Goal: Information Seeking & Learning: Check status

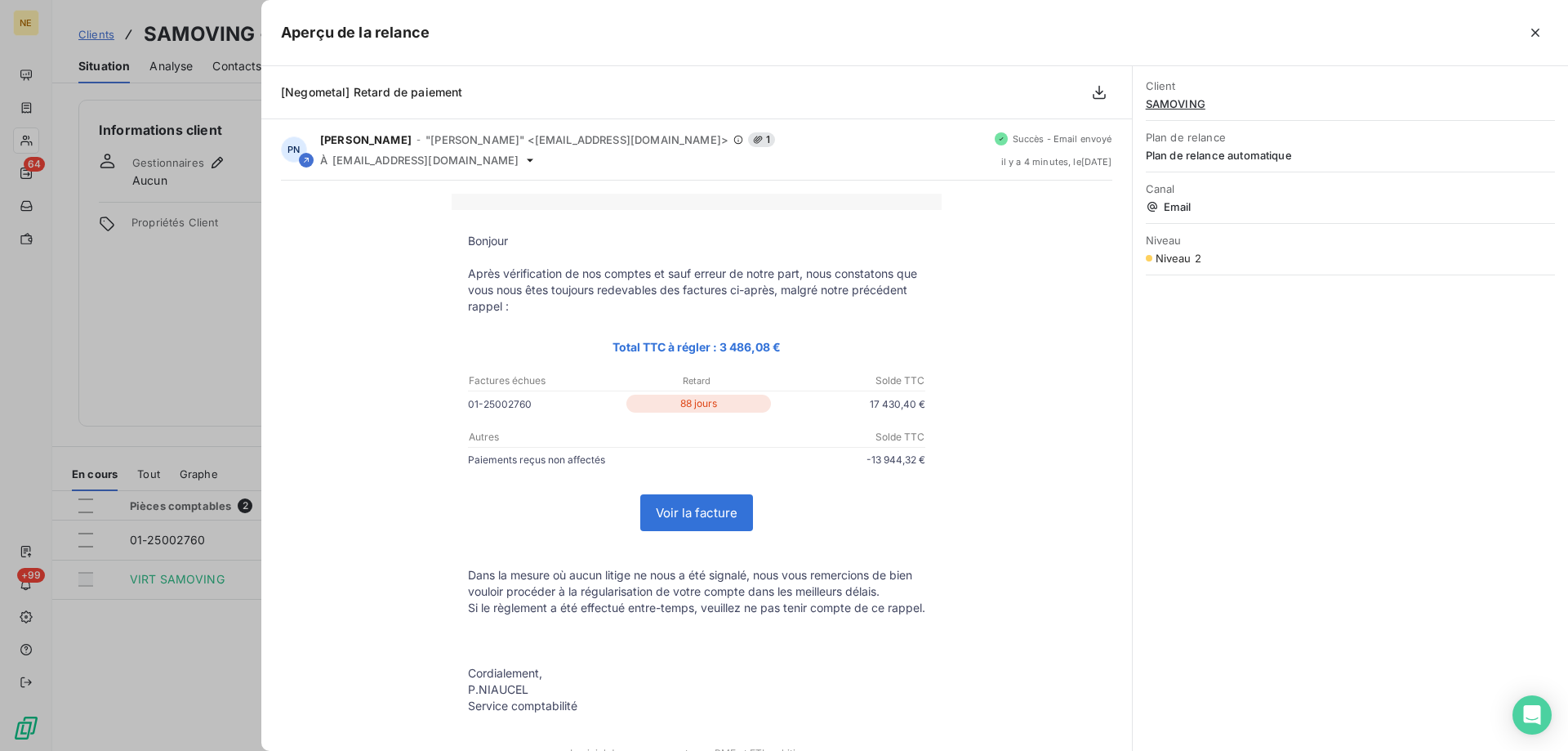
click at [38, 130] on div at bounding box center [784, 376] width 1568 height 751
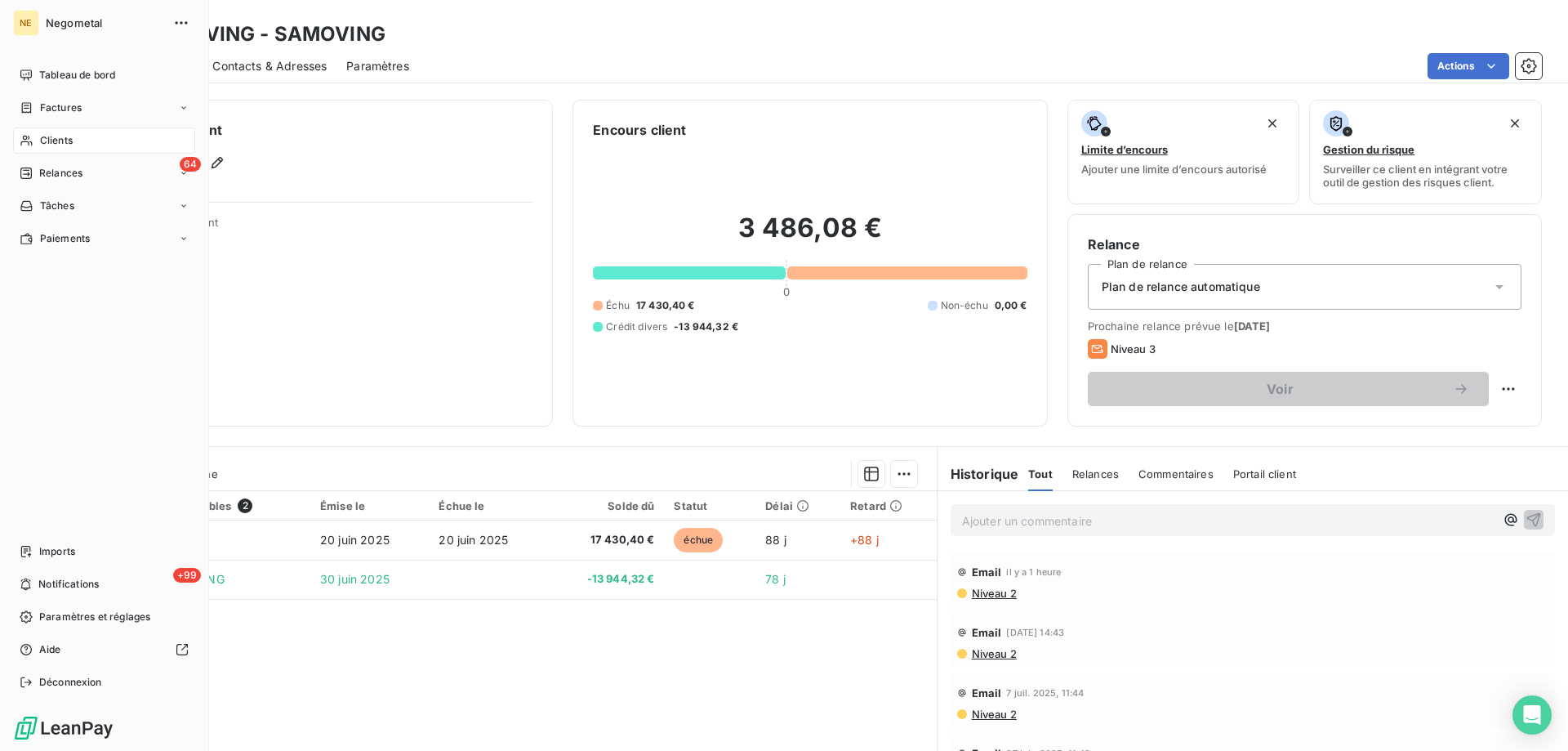
click at [43, 142] on span "Clients" at bounding box center [56, 140] width 32 height 15
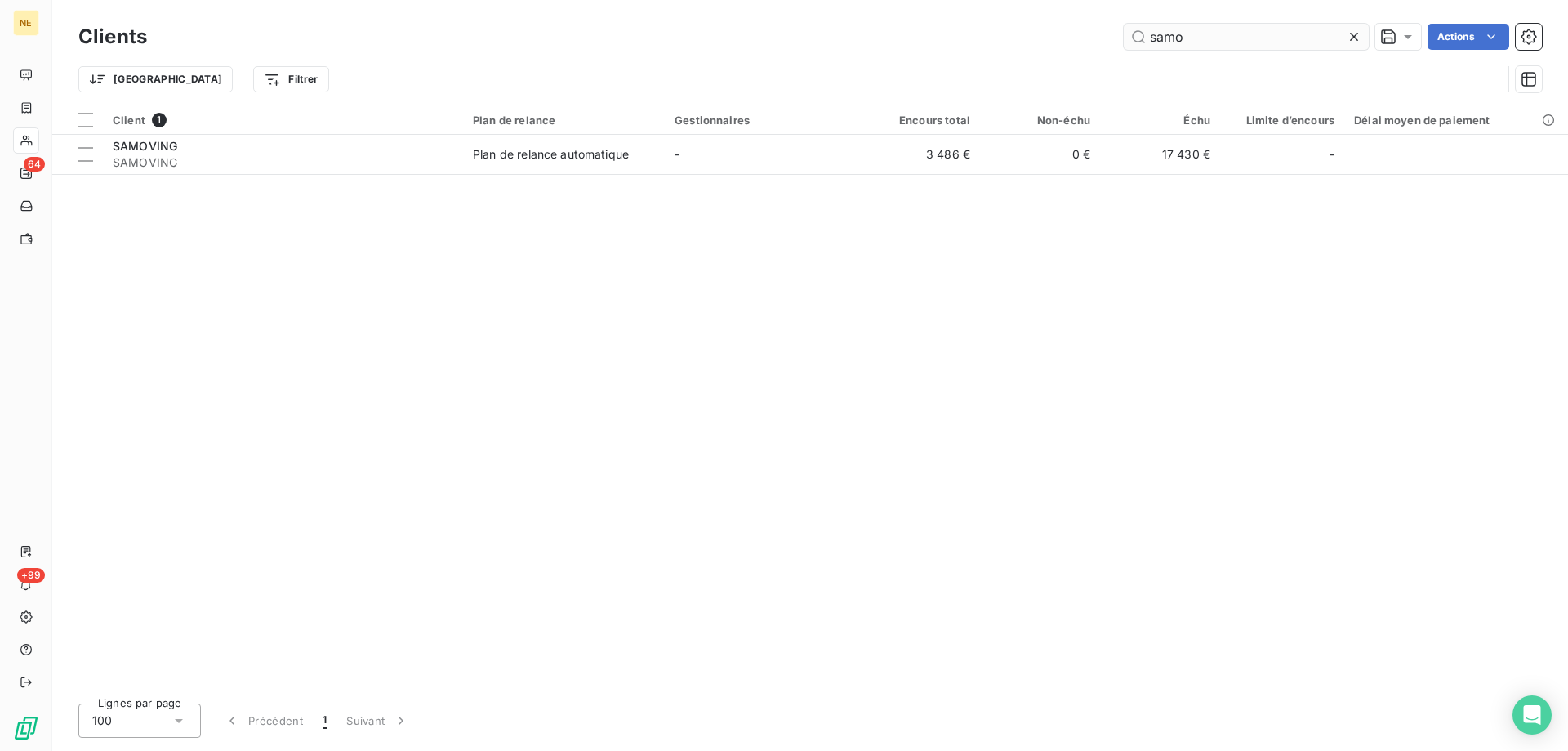
drag, startPoint x: 1184, startPoint y: 41, endPoint x: 1144, endPoint y: 36, distance: 40.3
click at [1144, 36] on input "samo" at bounding box center [1247, 37] width 245 height 26
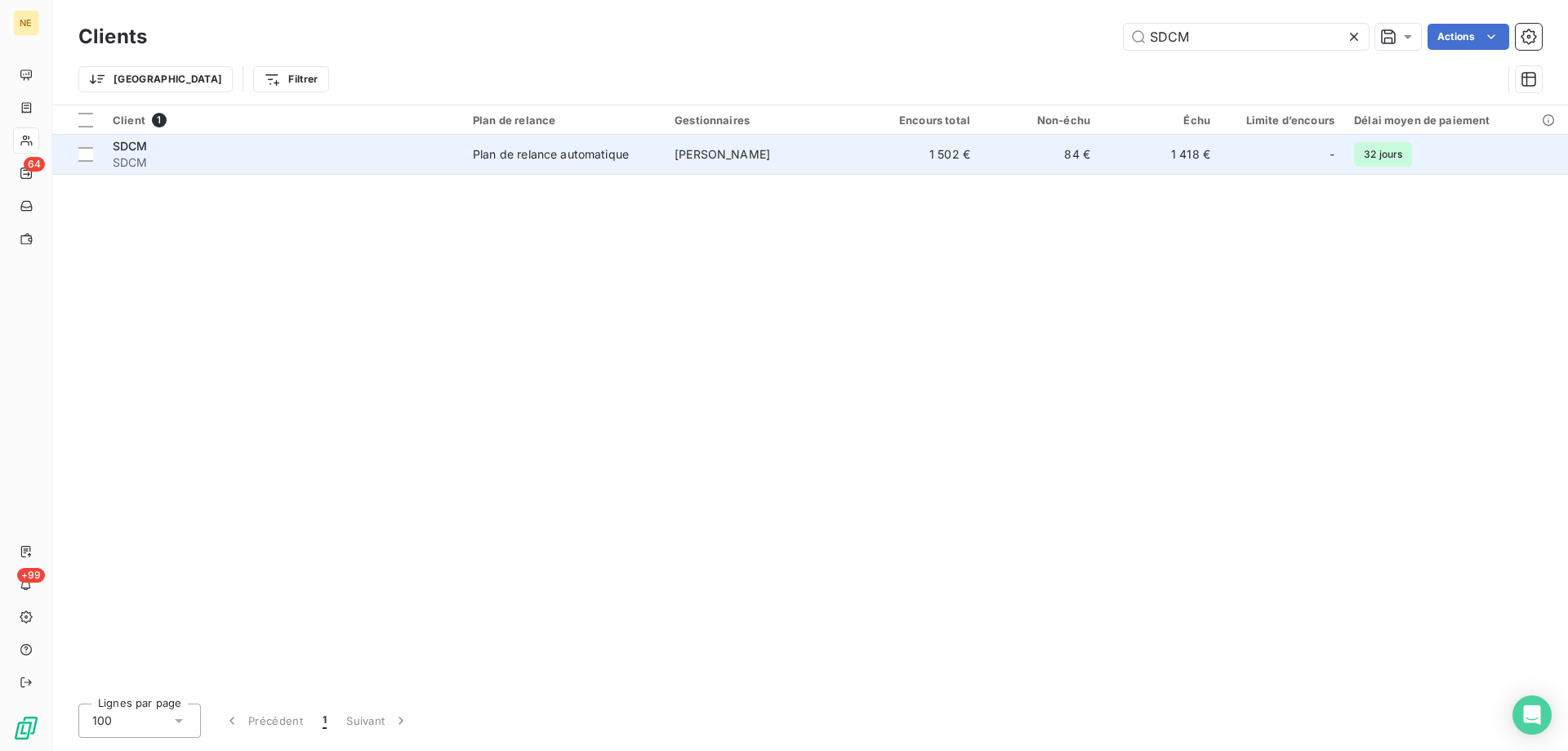
type input "SDCM"
click at [817, 150] on td "[PERSON_NAME]" at bounding box center [762, 154] width 195 height 39
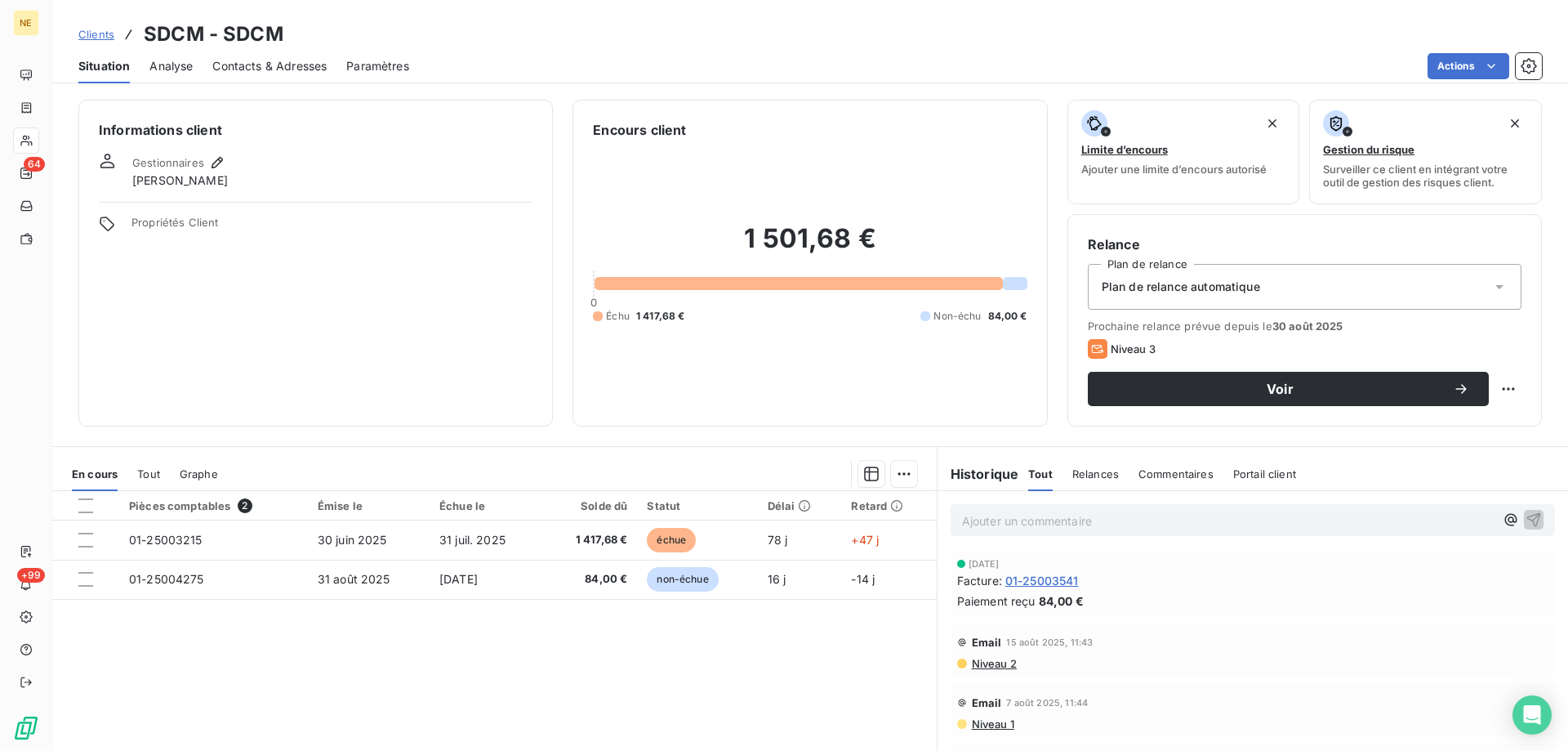
click at [1282, 409] on div "Relance Plan de relance Plan de relance automatique Prochaine relance prévue de…" at bounding box center [1305, 320] width 474 height 213
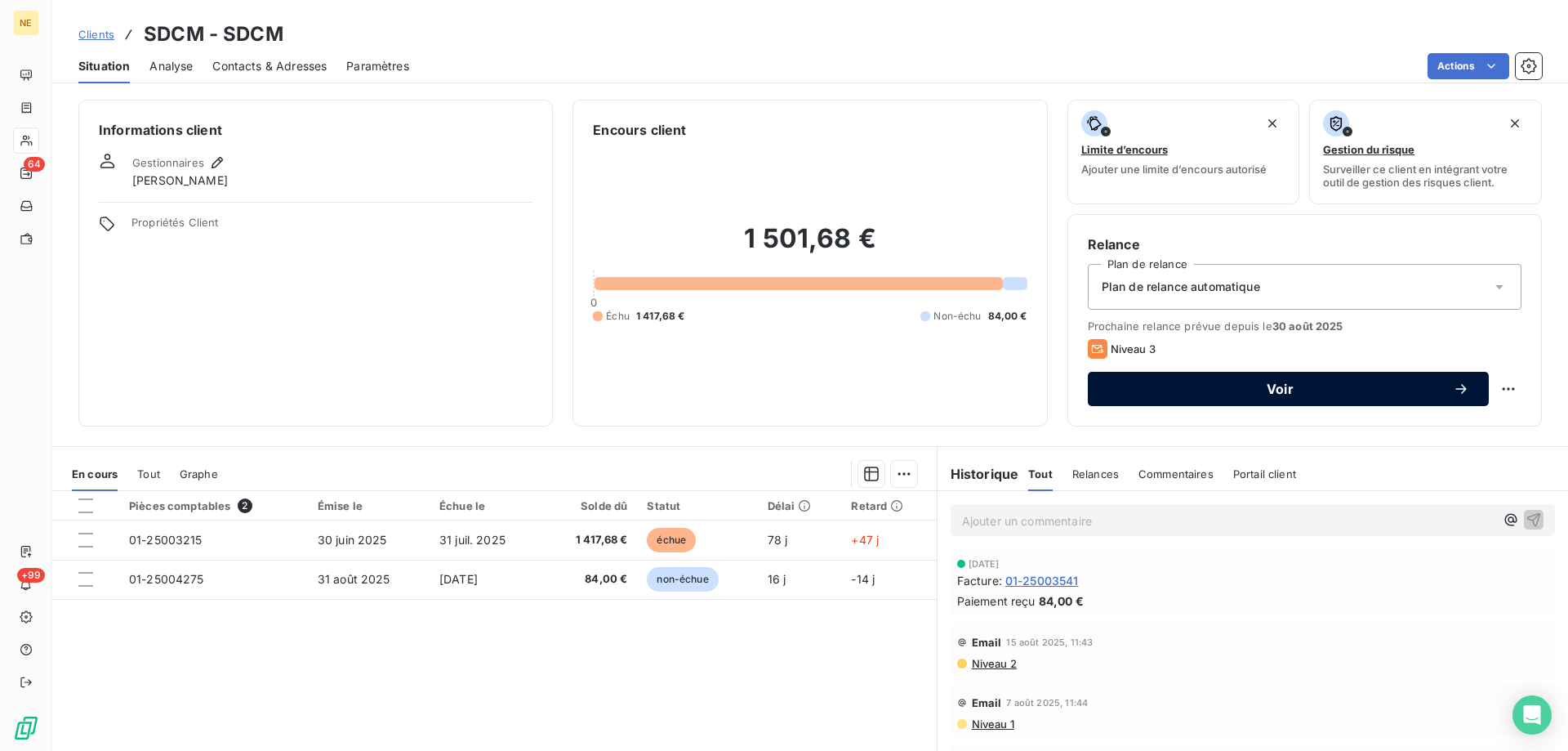
click at [1276, 403] on button "Voir" at bounding box center [1288, 389] width 401 height 34
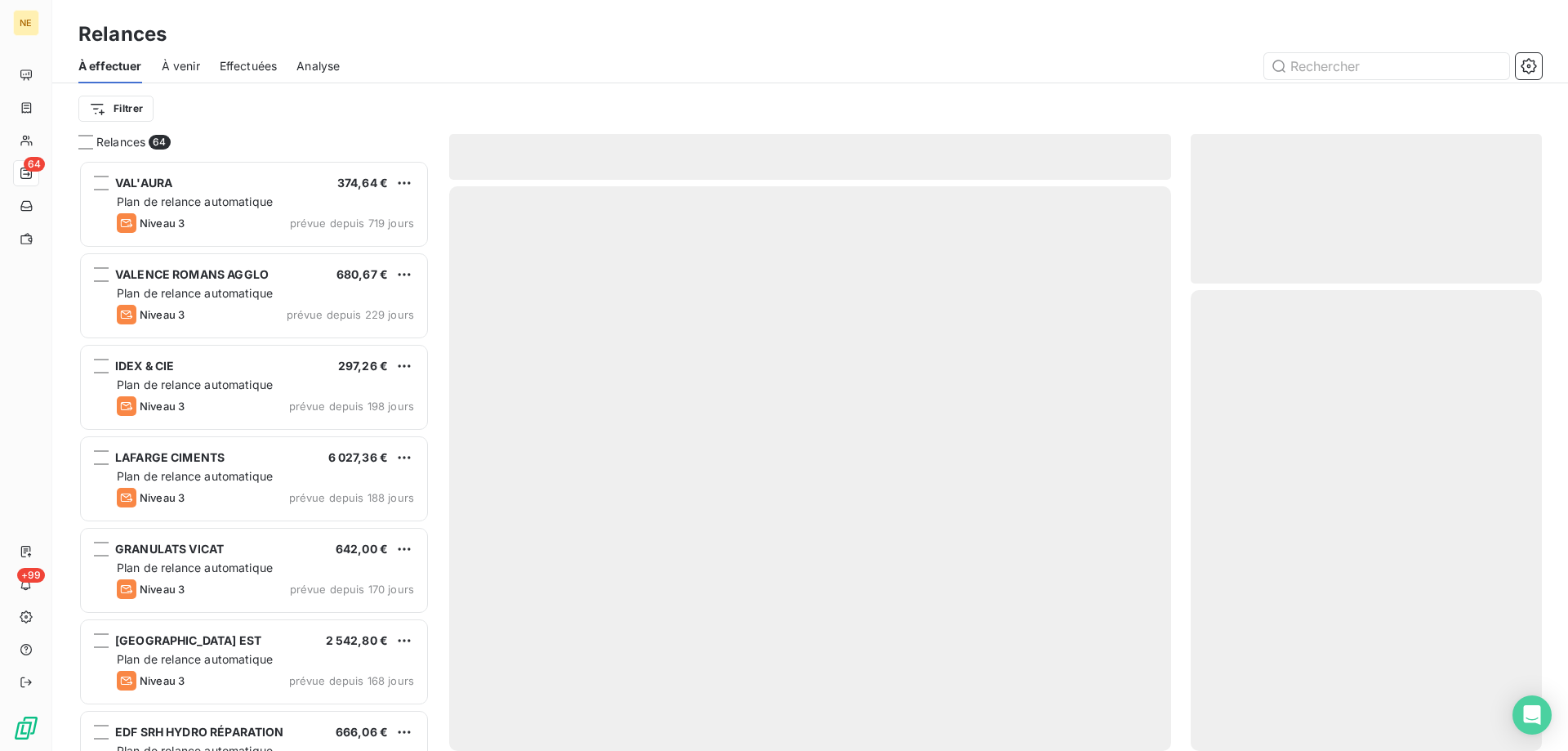
scroll to position [579, 339]
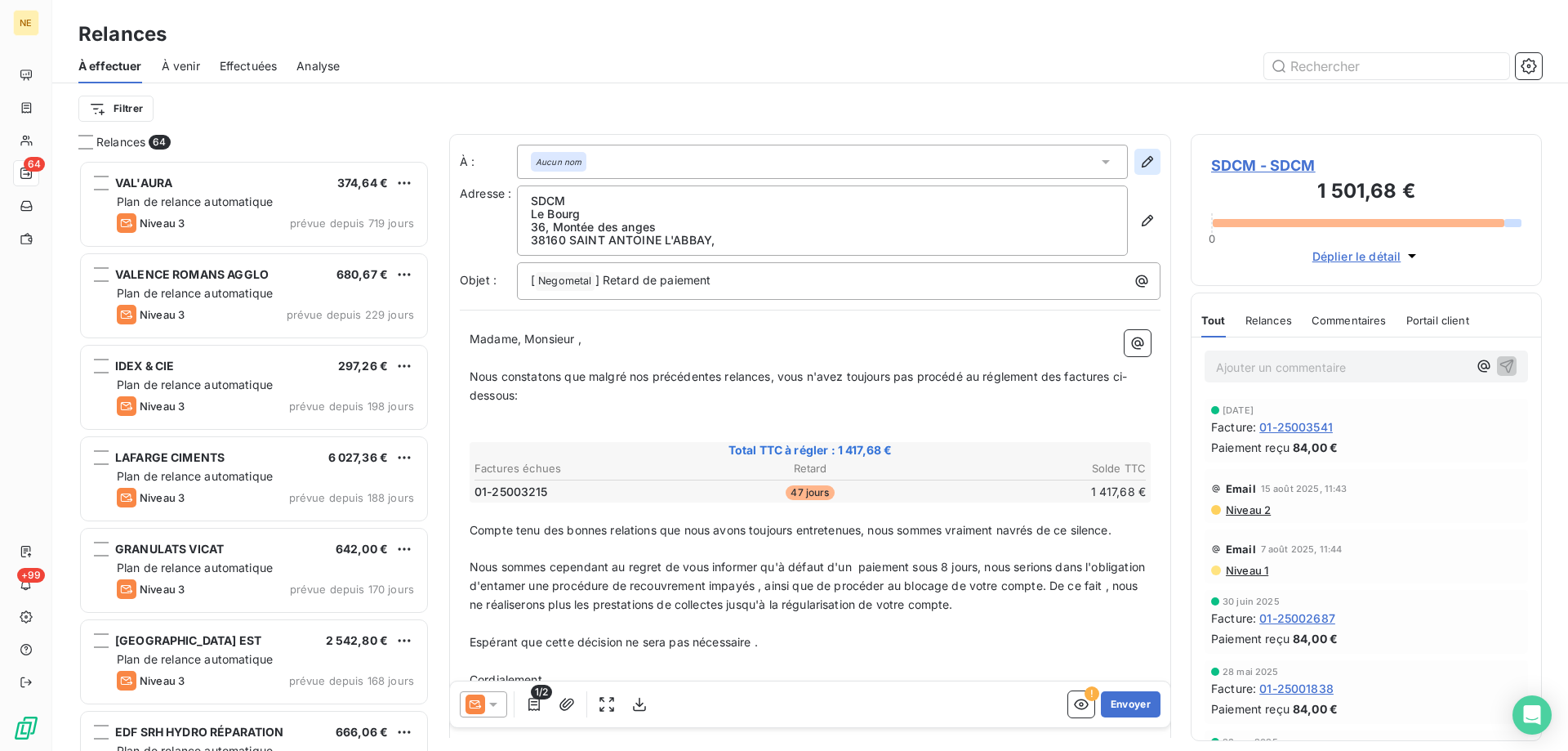
click at [1139, 168] on icon "button" at bounding box center [1147, 162] width 17 height 17
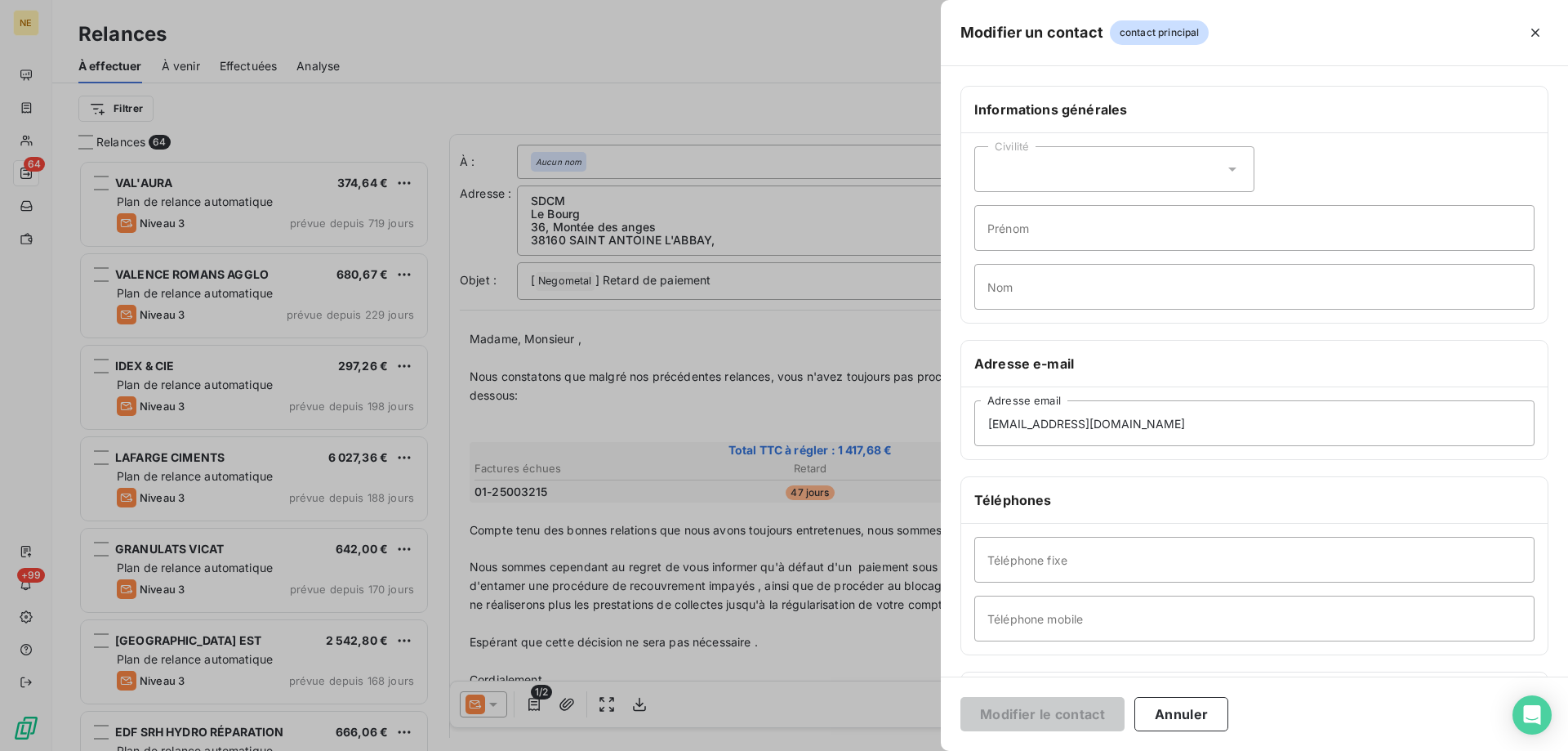
click at [1175, 721] on button "Annuler" at bounding box center [1181, 713] width 94 height 34
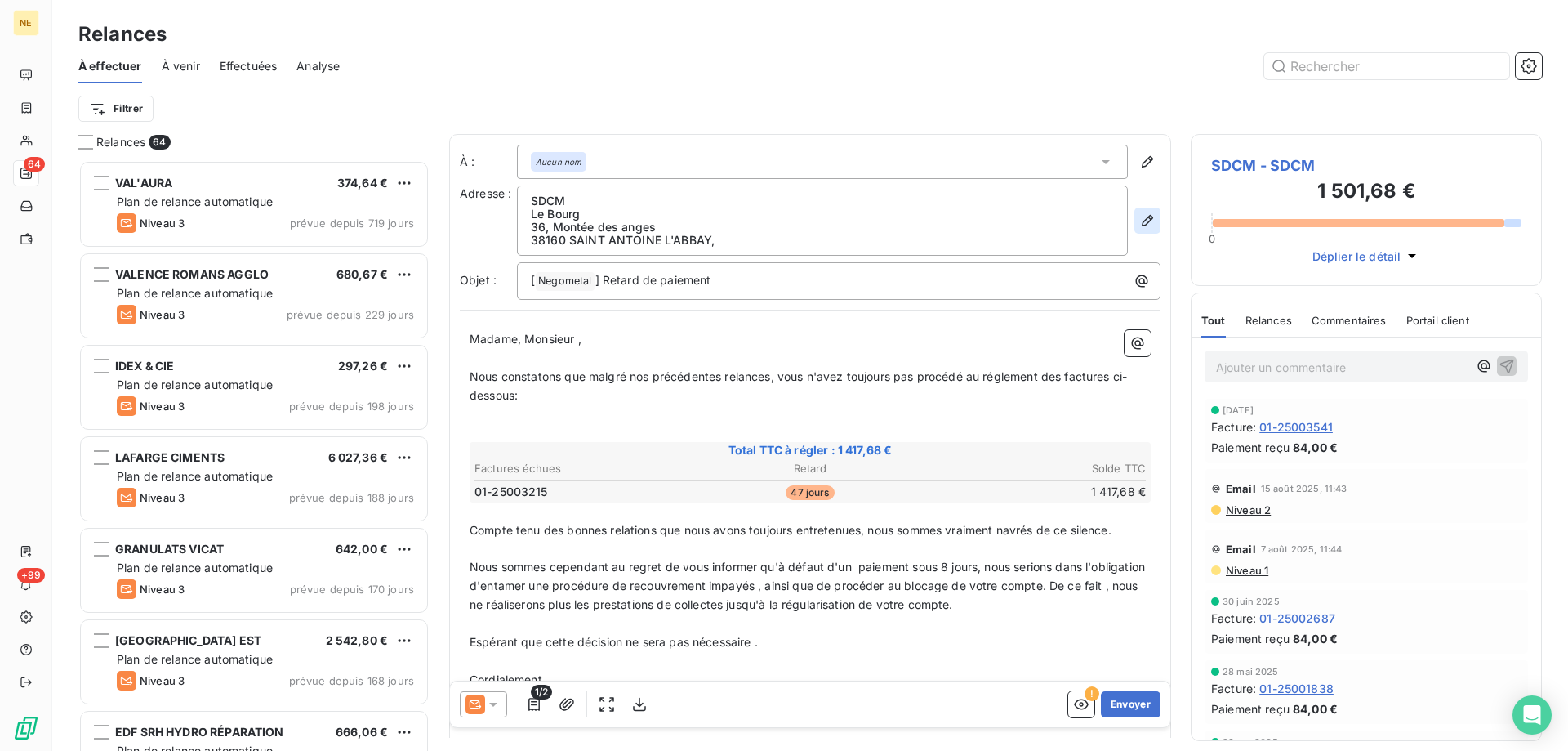
click at [1139, 213] on icon "button" at bounding box center [1147, 221] width 17 height 17
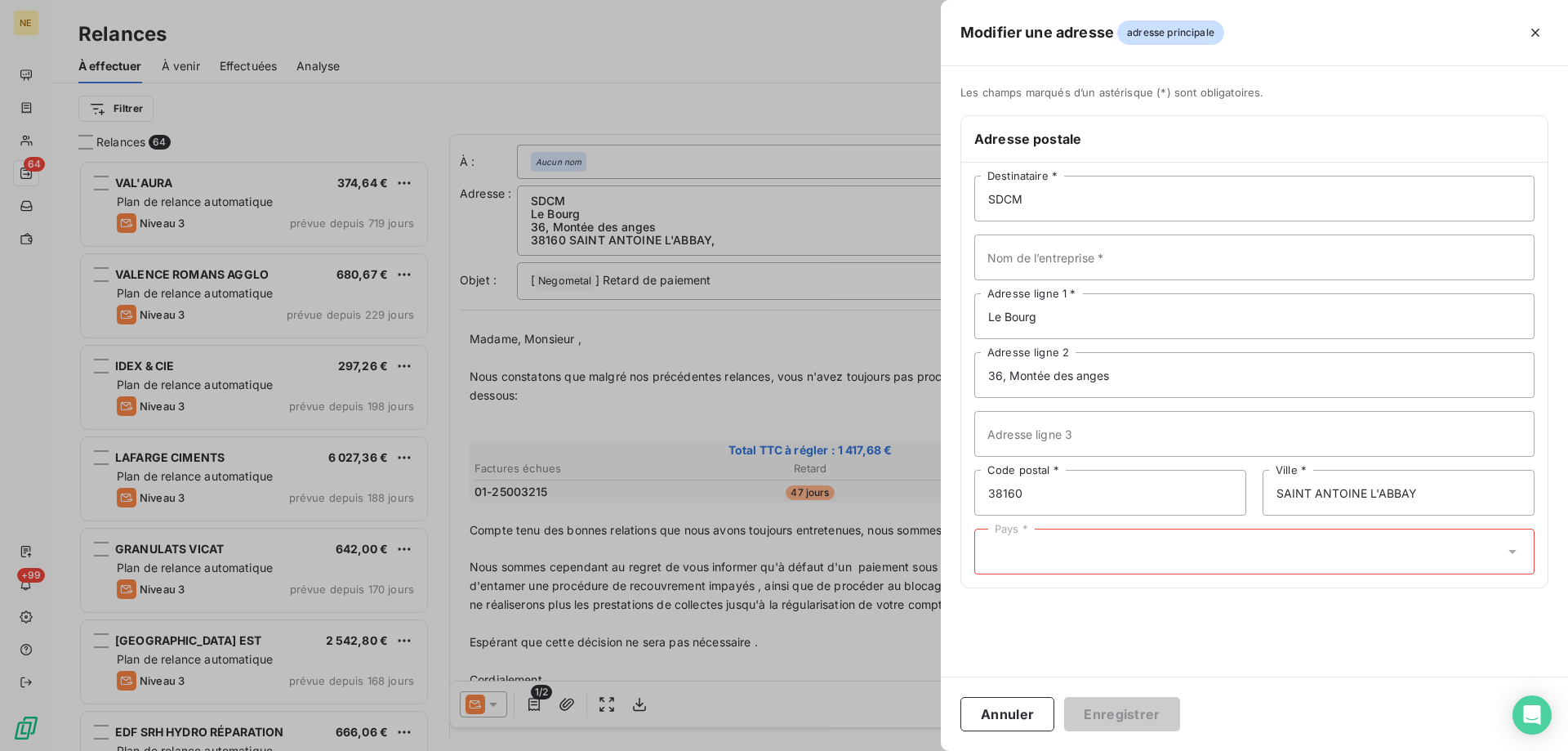
click at [1110, 554] on div "Pays *" at bounding box center [1255, 551] width 560 height 46
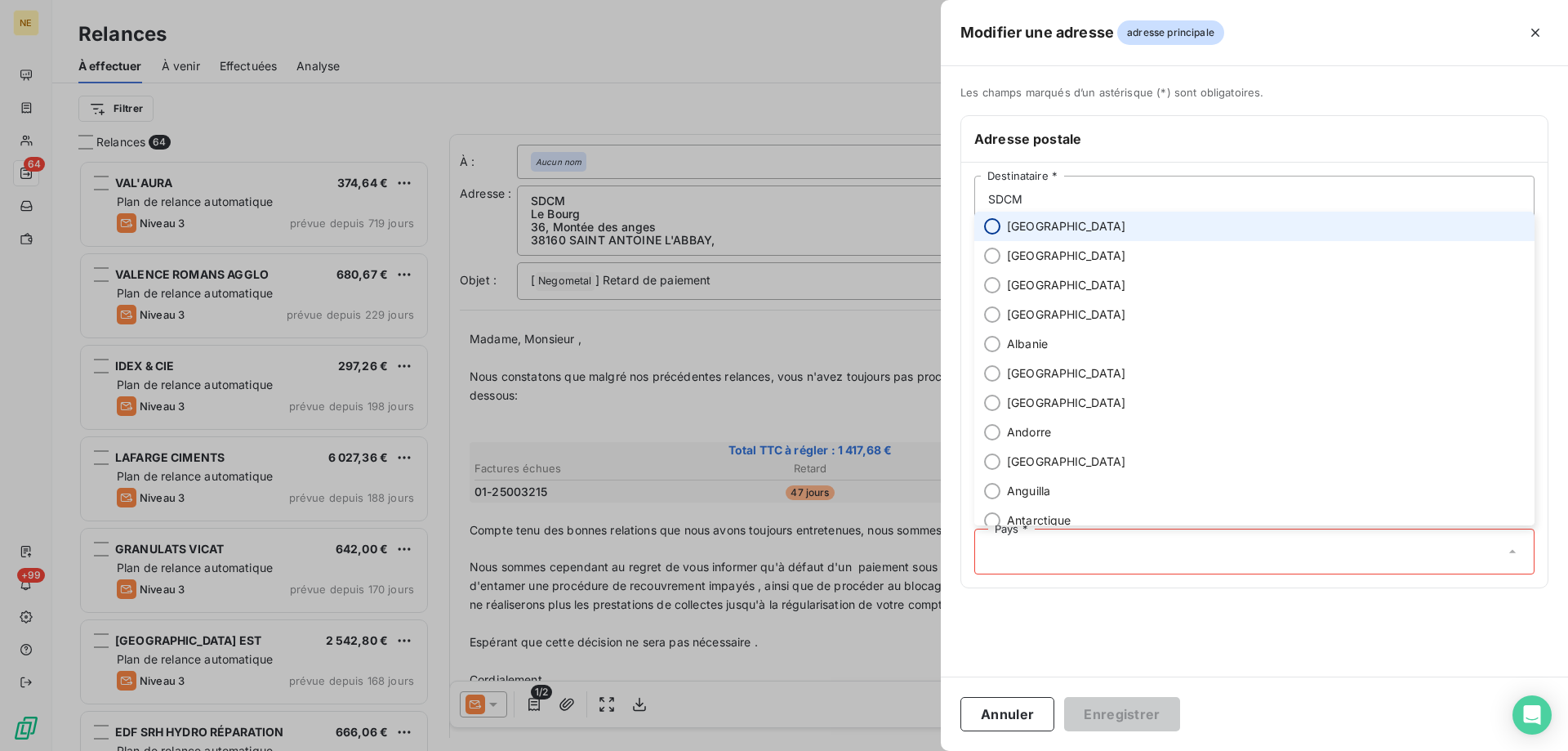
click at [998, 228] on input "radio" at bounding box center [992, 226] width 17 height 17
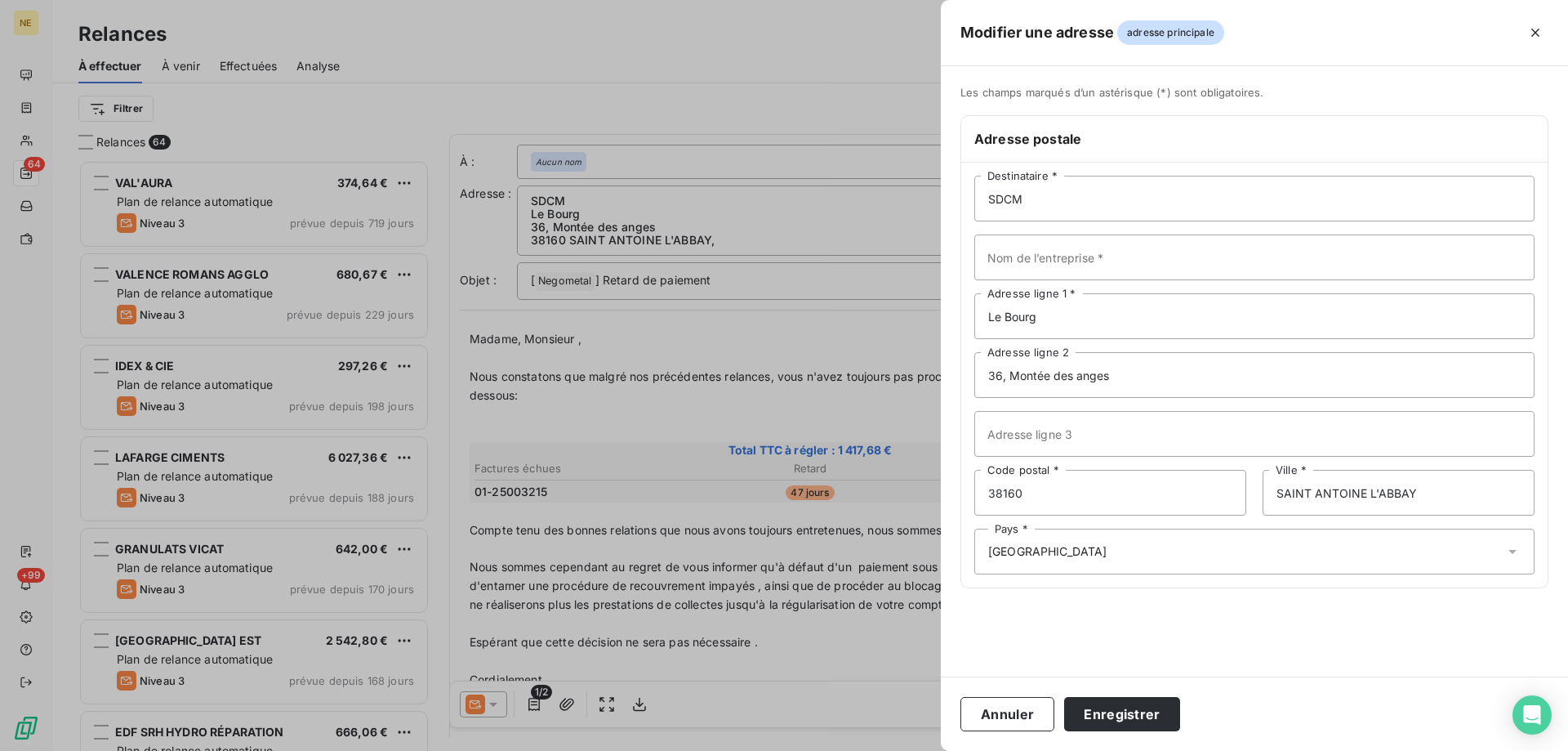
click at [1110, 691] on div "Annuler Enregistrer" at bounding box center [1254, 713] width 627 height 74
click at [1118, 706] on button "Enregistrer" at bounding box center [1122, 713] width 116 height 34
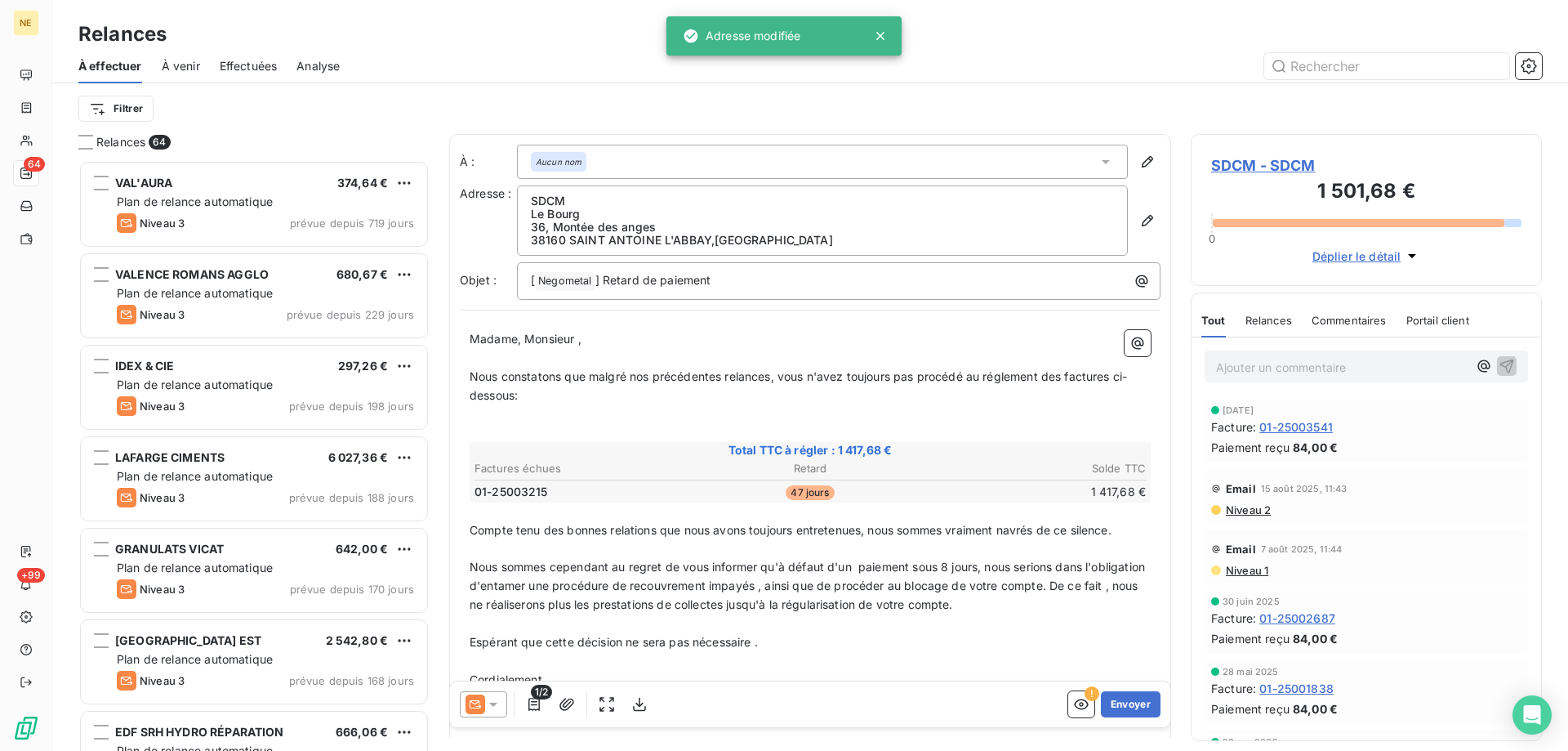
click at [1118, 706] on button "Envoyer" at bounding box center [1130, 705] width 60 height 26
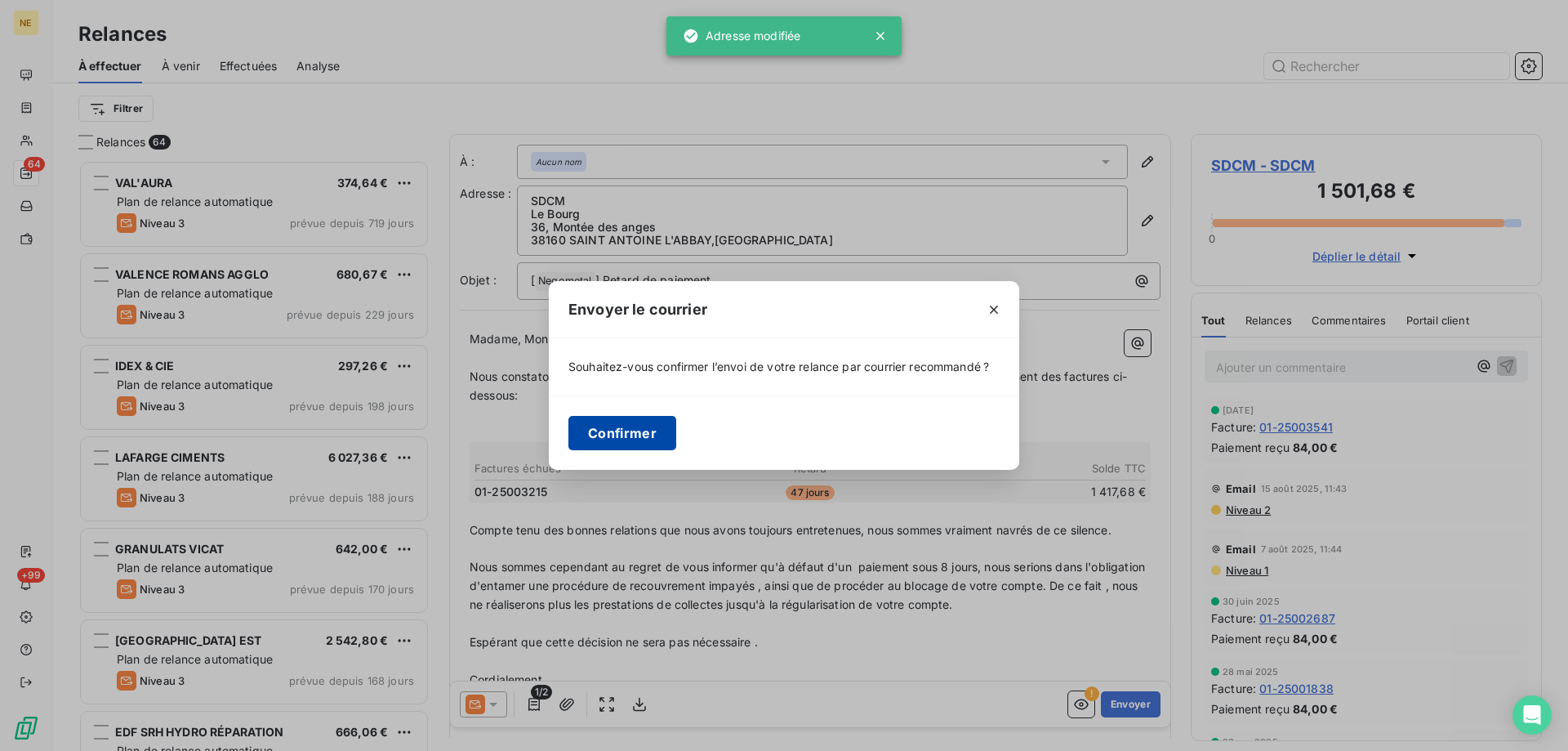
click at [645, 439] on button "Confirmer" at bounding box center [622, 432] width 108 height 34
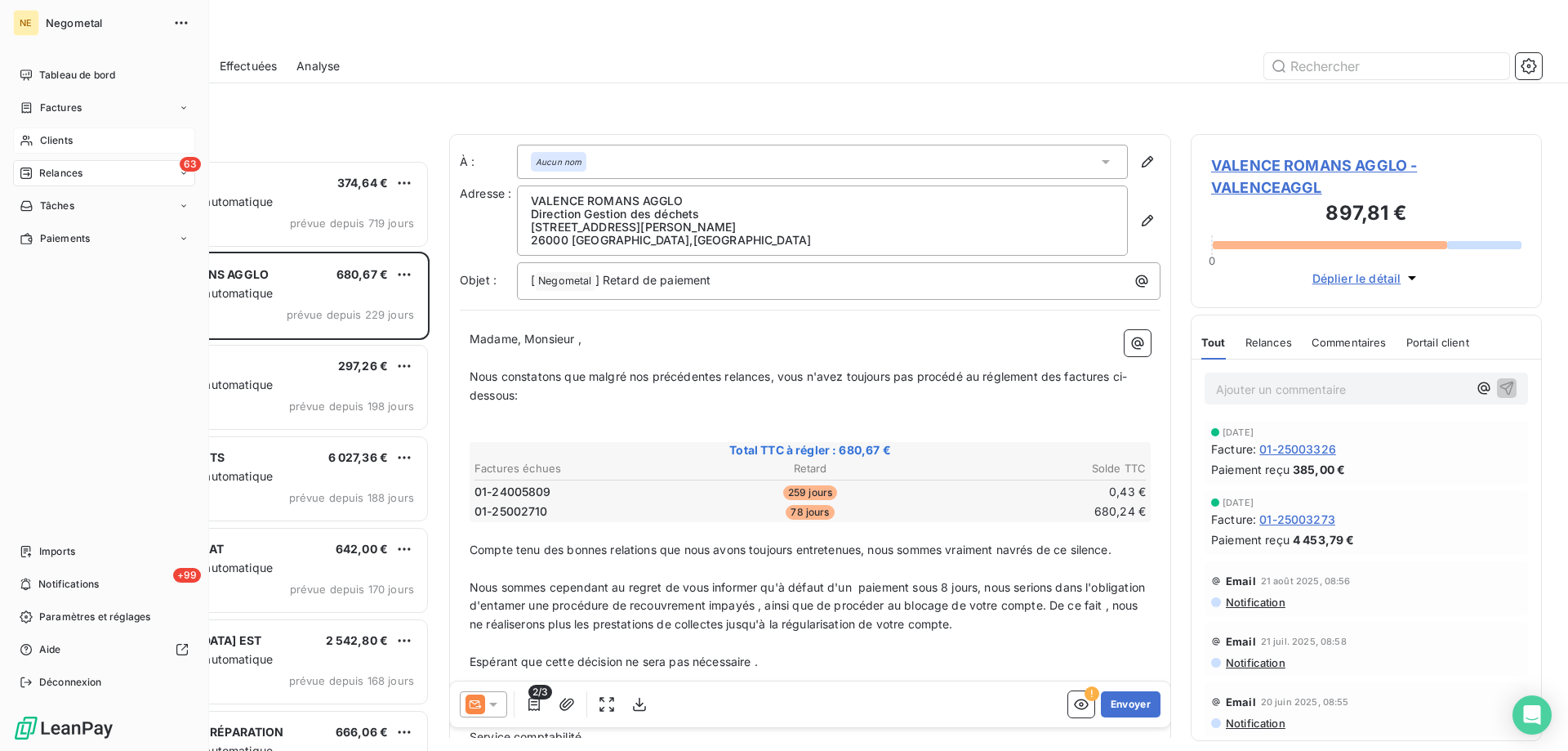
click at [30, 141] on icon at bounding box center [26, 140] width 14 height 13
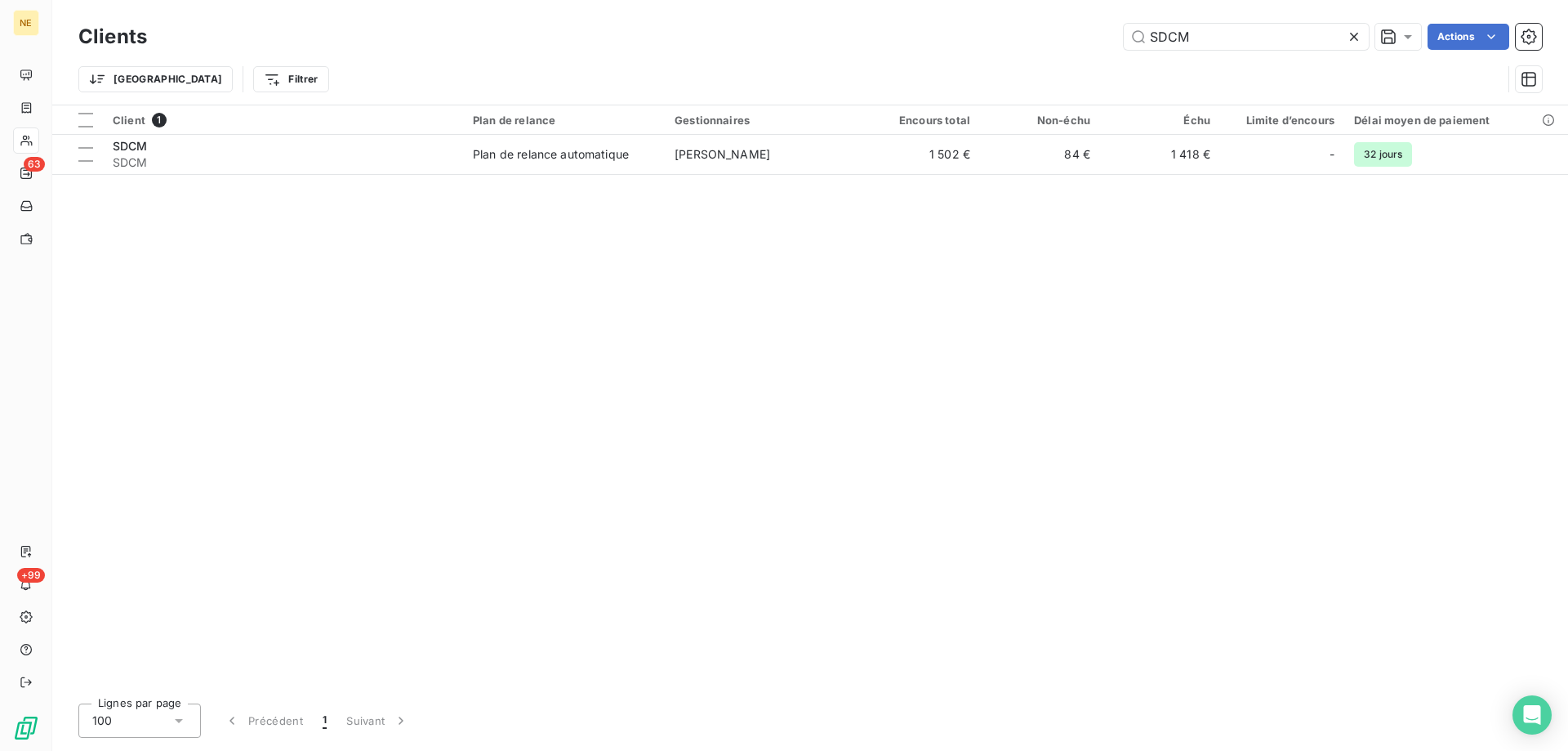
drag, startPoint x: 1255, startPoint y: 39, endPoint x: 1112, endPoint y: 41, distance: 143.0
click at [1112, 41] on div "SDCM Actions" at bounding box center [854, 37] width 1376 height 26
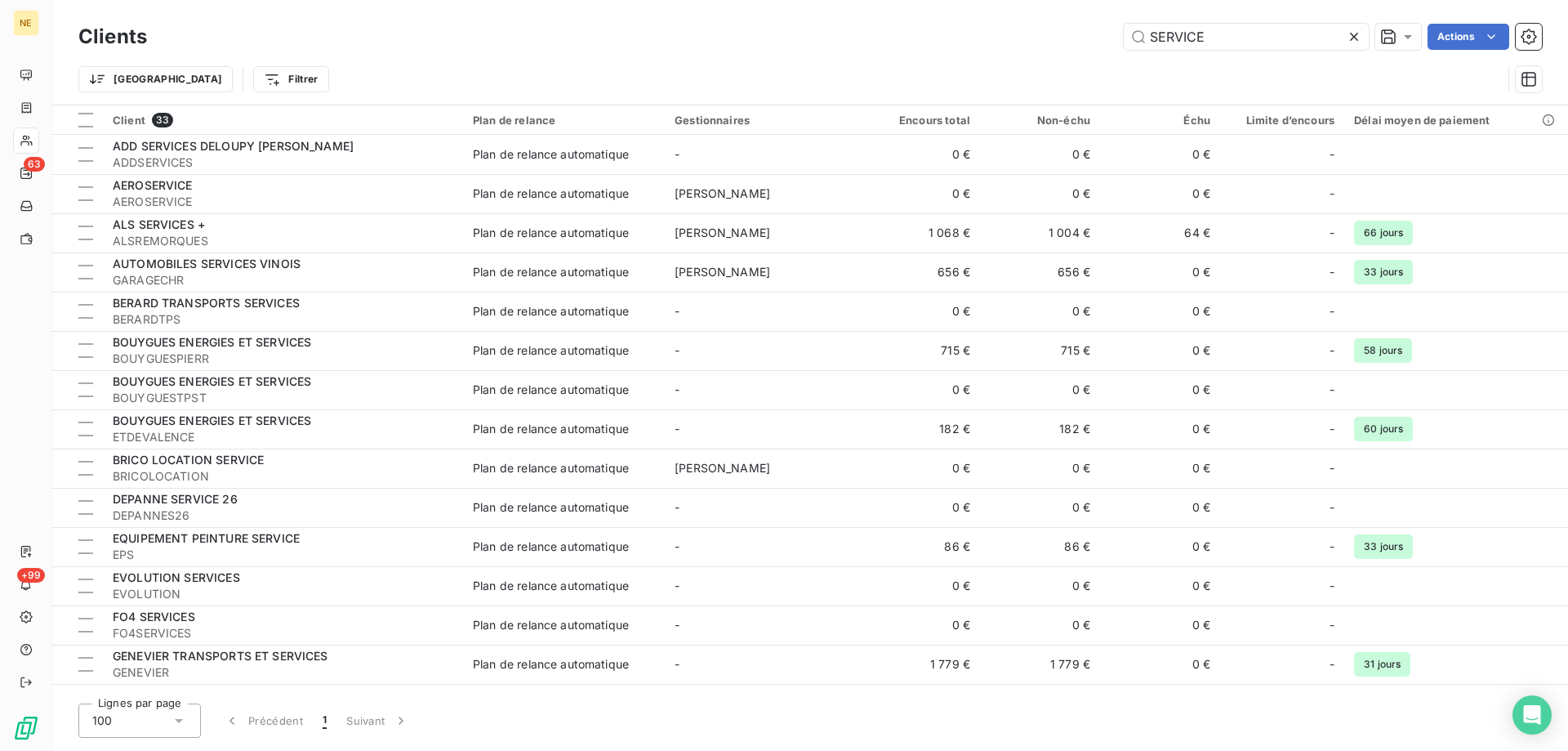
drag, startPoint x: 1138, startPoint y: 40, endPoint x: 1112, endPoint y: 40, distance: 26.0
click at [1112, 40] on div "SERVICE Actions" at bounding box center [854, 37] width 1376 height 26
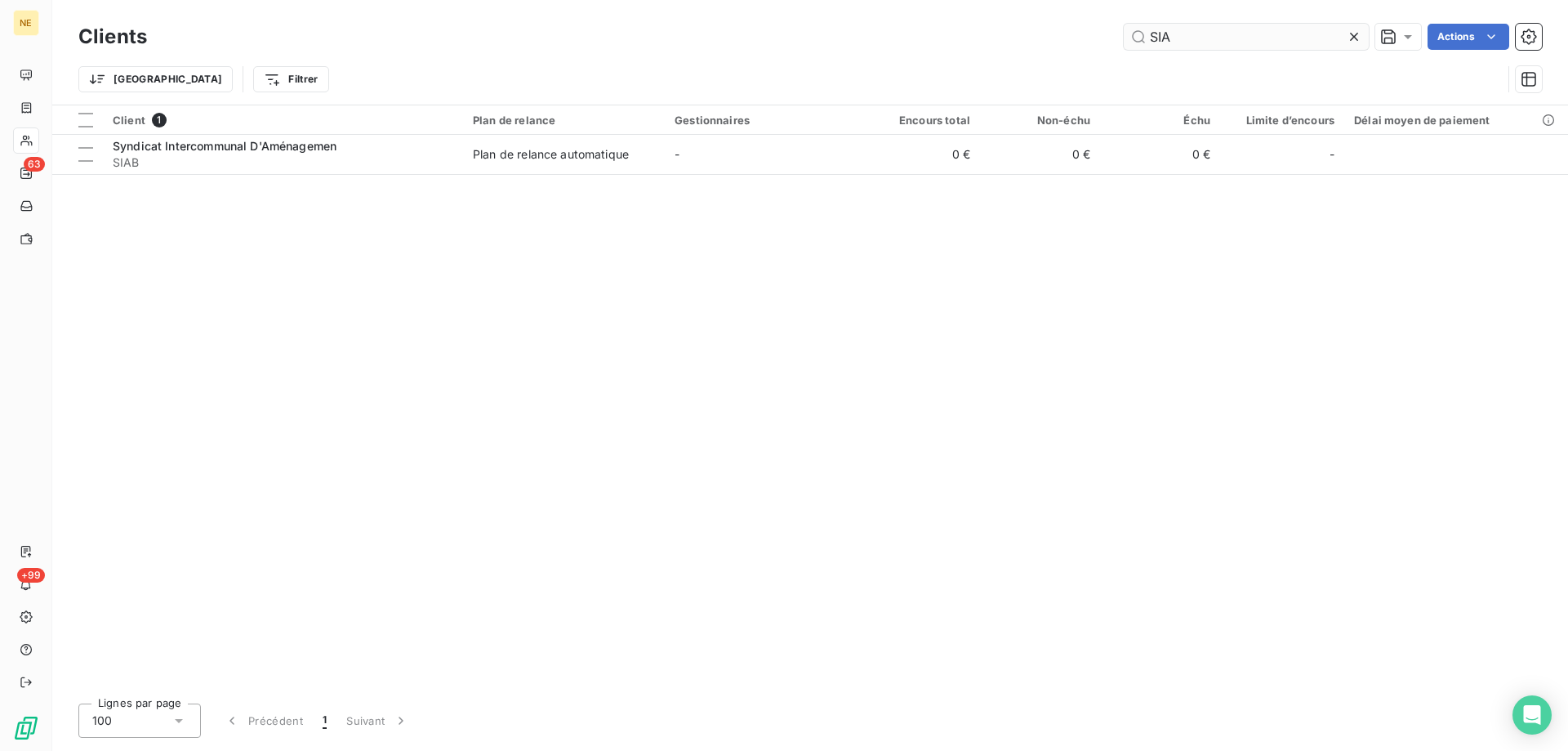
drag, startPoint x: 1174, startPoint y: 32, endPoint x: 1140, endPoint y: 45, distance: 36.4
click at [1140, 45] on input "SIA" at bounding box center [1247, 37] width 245 height 26
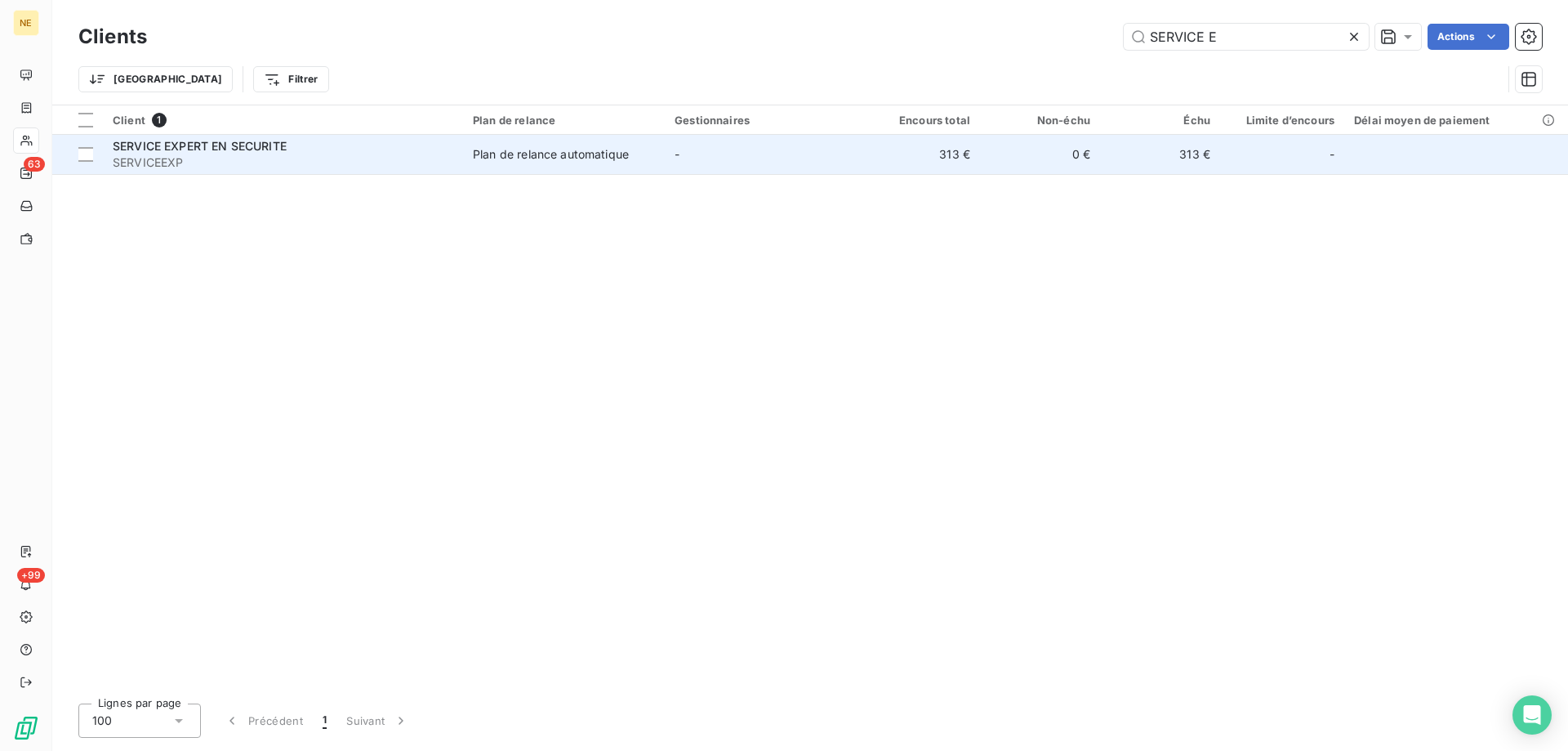
type input "SERVICE E"
click at [548, 158] on div "Plan de relance automatique" at bounding box center [551, 154] width 156 height 17
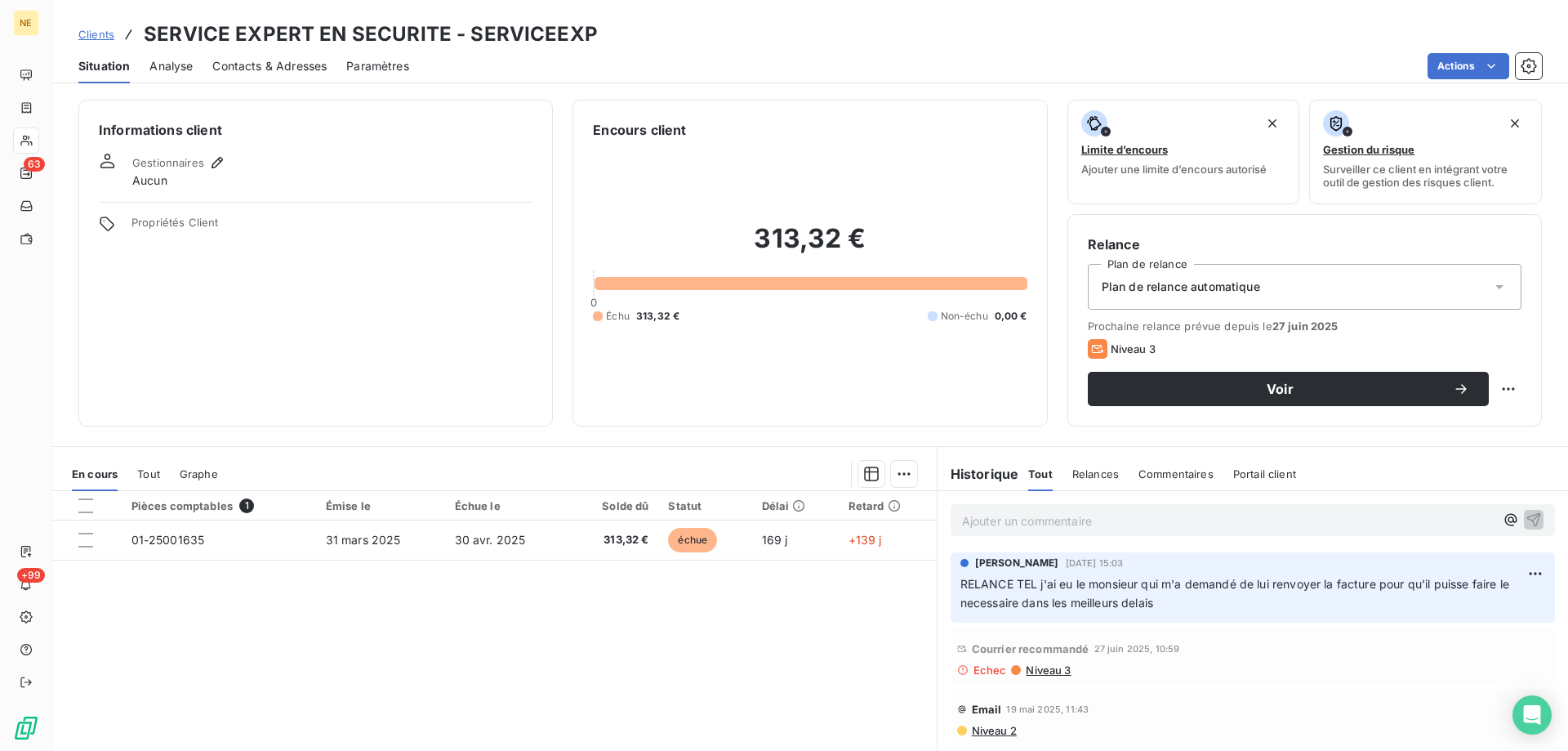
click at [1058, 512] on p "Ajouter un commentaire ﻿" at bounding box center [1228, 520] width 533 height 20
click at [1212, 523] on span "RELANCE PAR TEL SERA PAU2E [DATE] 1909" at bounding box center [1088, 519] width 250 height 14
click at [1125, 521] on span "RELANCE PAR TEL SERA PAU2E [DATE][DATE]" at bounding box center [1091, 519] width 257 height 14
drag, startPoint x: 1131, startPoint y: 518, endPoint x: 1116, endPoint y: 517, distance: 15.0
click at [1116, 517] on span "RELANCE PAR TEL SERA PAU2E [DATE][DATE]" at bounding box center [1091, 519] width 257 height 14
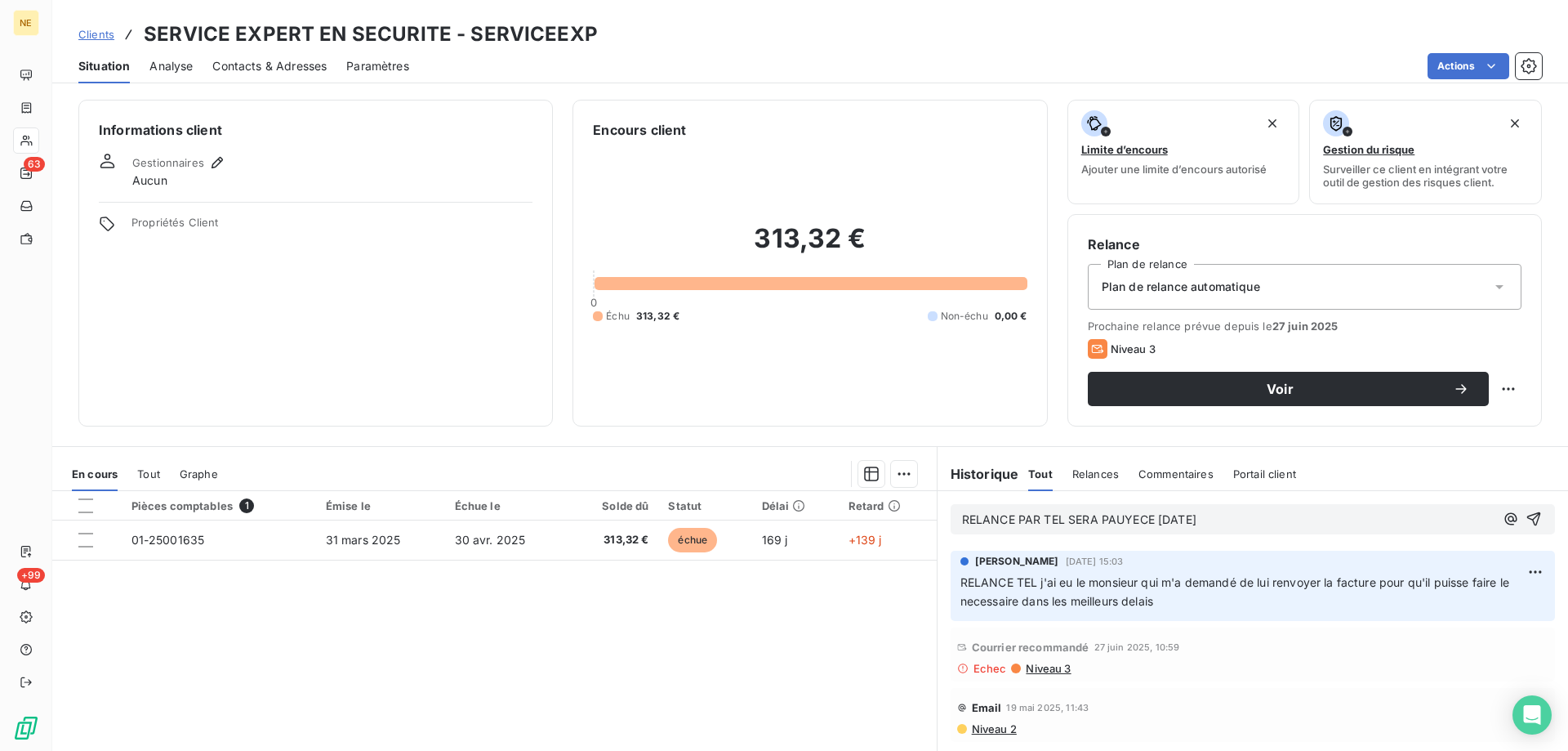
click at [1120, 516] on span "RELANCE PAR TEL SERA PAUYECE [DATE]" at bounding box center [1080, 519] width 234 height 14
click at [1125, 522] on span "RELANCE PAR TEL SERA PAYECE [DATE]" at bounding box center [1075, 519] width 226 height 14
click at [1531, 521] on div "RELANCE PAR TEL SERA PAYE [DATE][DATE]" at bounding box center [1253, 519] width 605 height 31
click at [1528, 517] on icon "button" at bounding box center [1535, 519] width 14 height 14
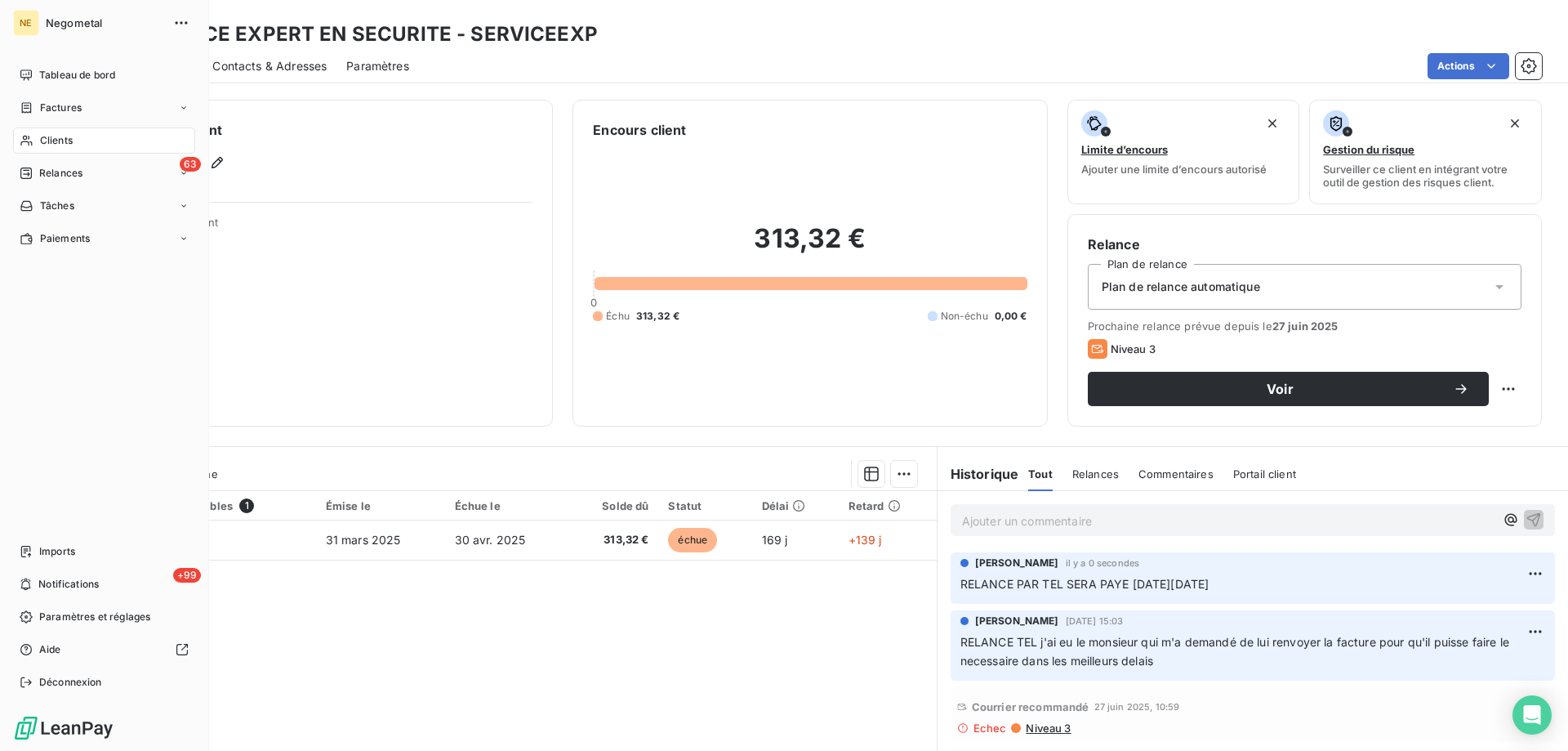
click at [53, 142] on span "Clients" at bounding box center [56, 140] width 32 height 15
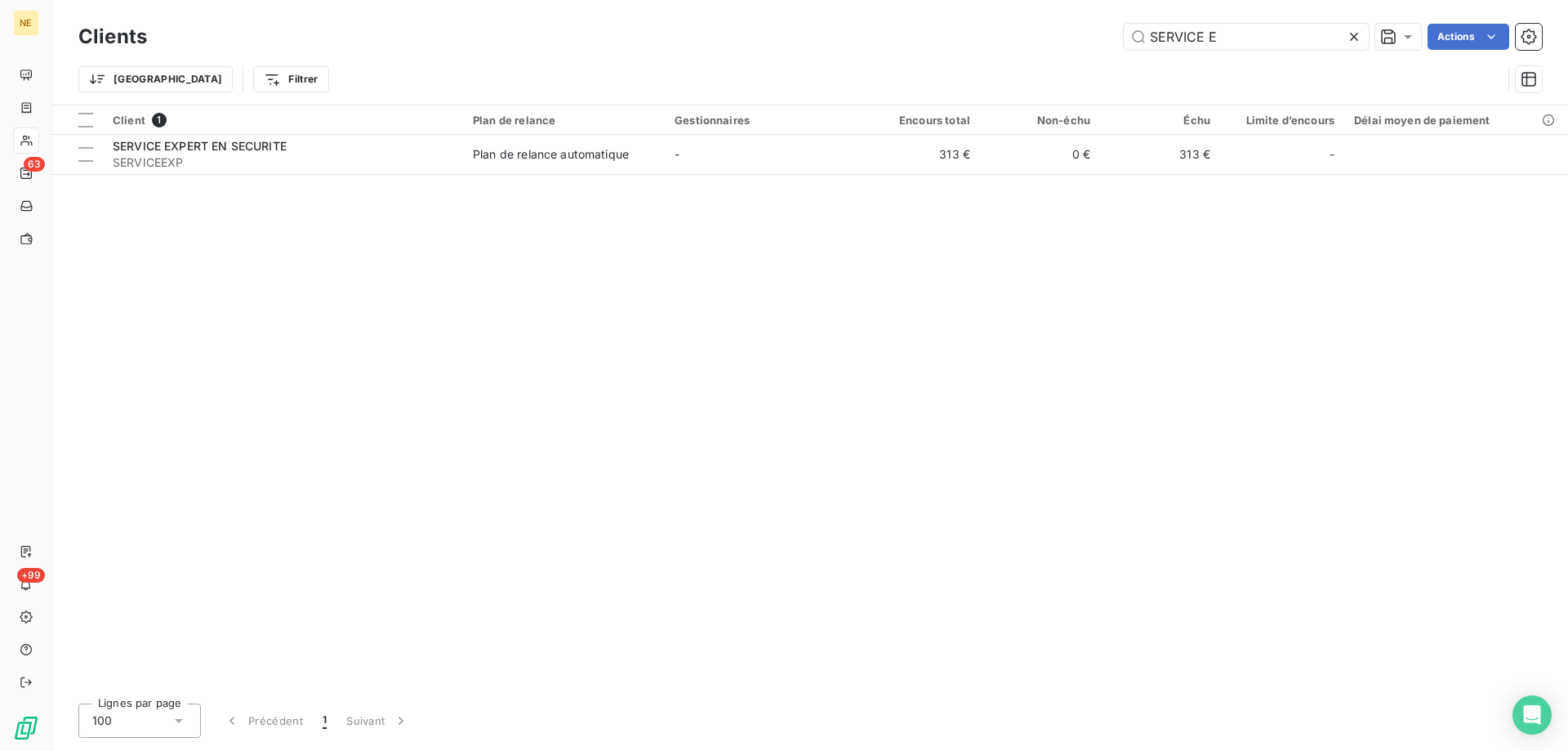
drag, startPoint x: 1216, startPoint y: 39, endPoint x: 1116, endPoint y: 33, distance: 100.2
click at [1116, 33] on div "SERVICE E Actions" at bounding box center [854, 37] width 1376 height 26
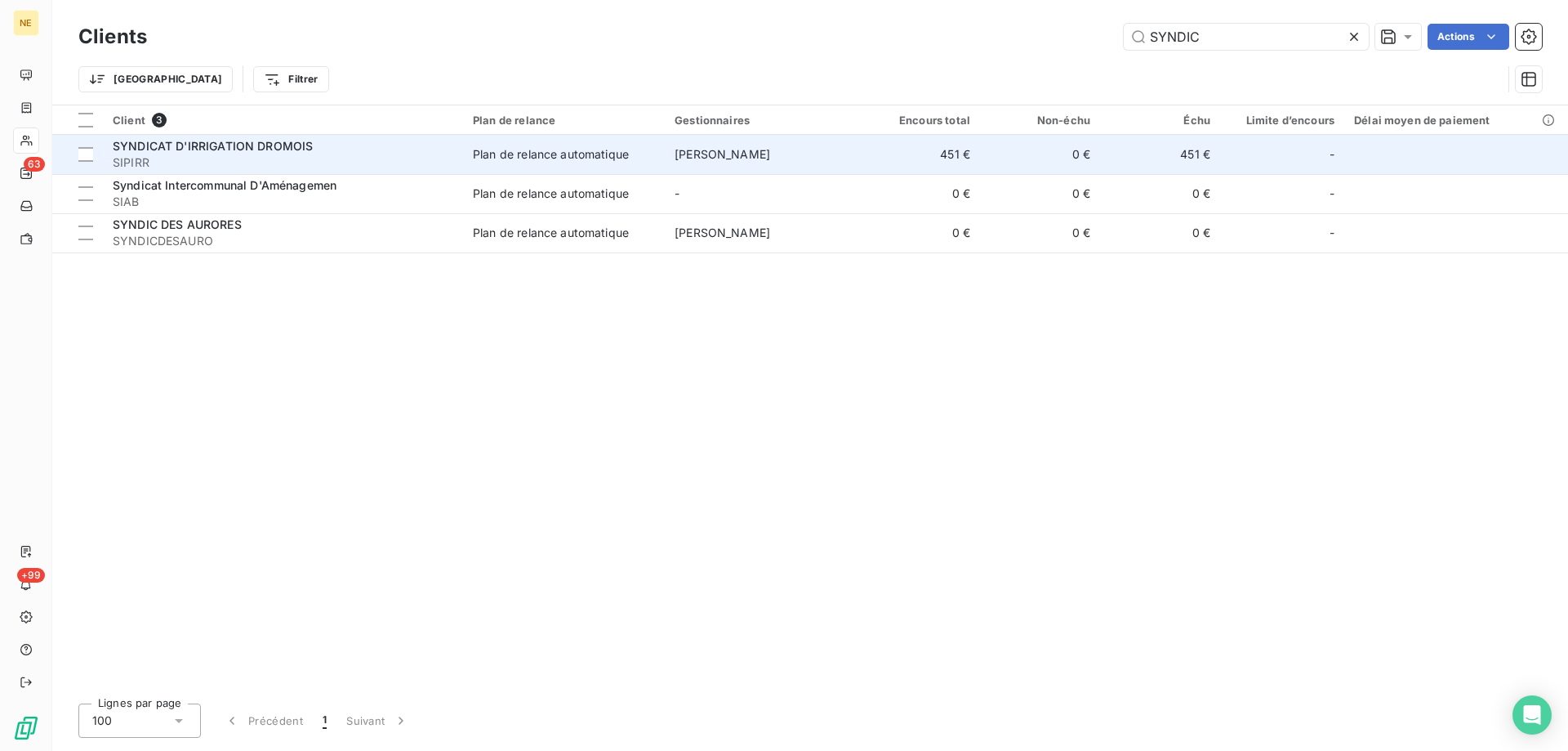
type input "SYNDIC"
click at [308, 165] on span "SIPIRR" at bounding box center [283, 162] width 340 height 17
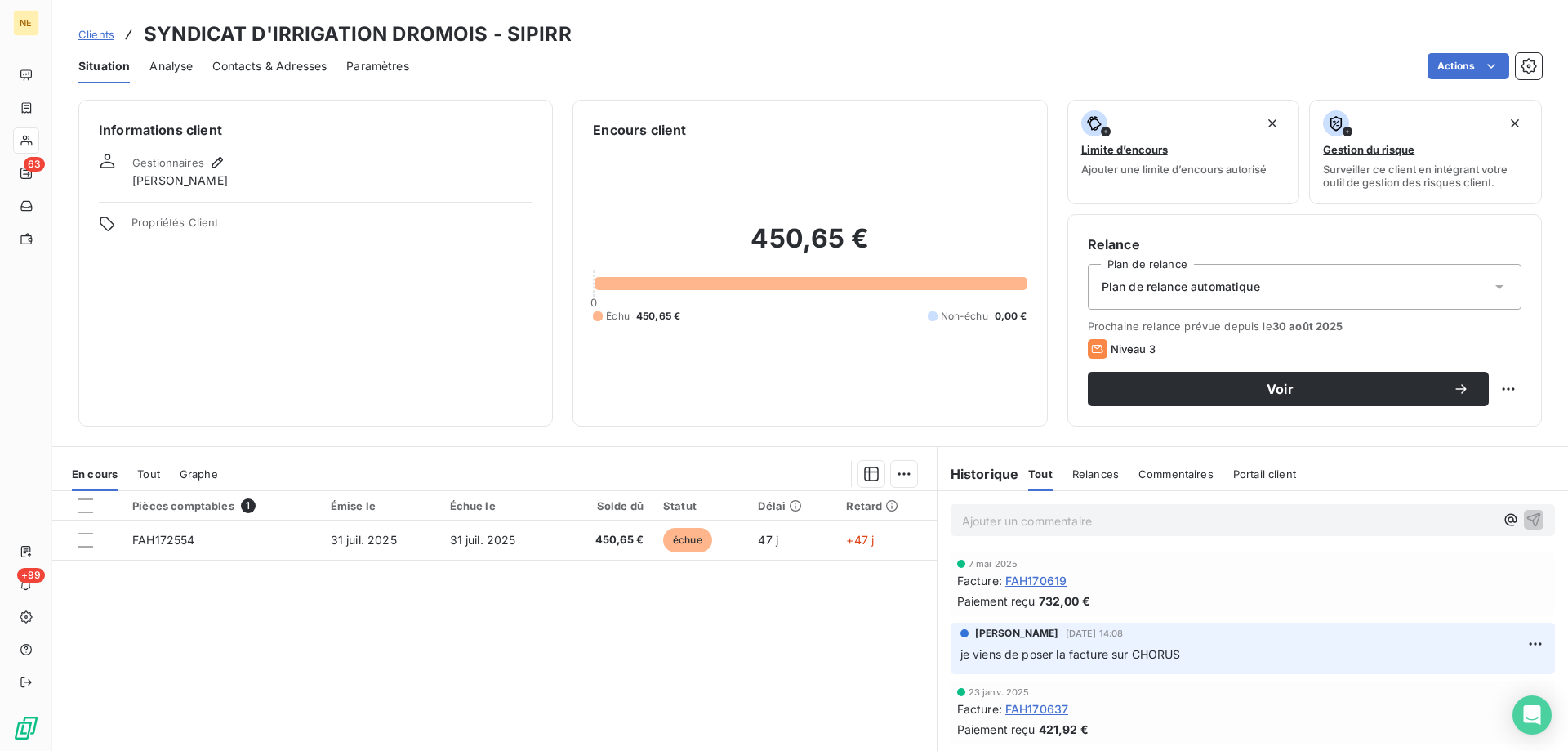
click at [1073, 519] on p "Ajouter un commentaire ﻿" at bounding box center [1228, 520] width 533 height 20
